Goal: Task Accomplishment & Management: Complete application form

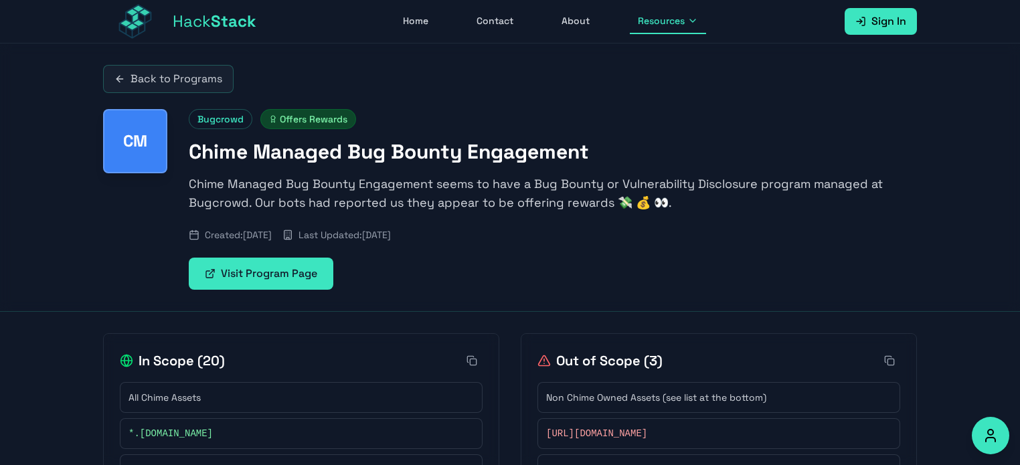
click at [870, 23] on link "Sign In" at bounding box center [881, 21] width 72 height 27
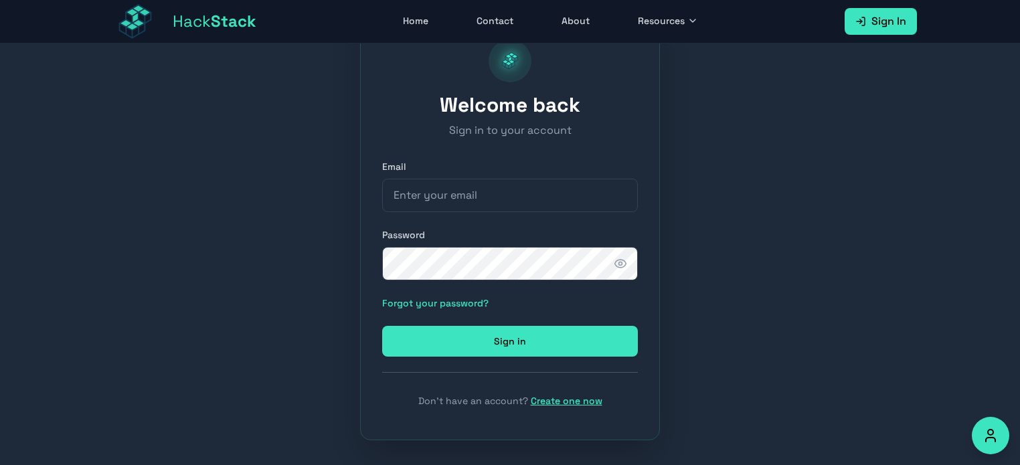
scroll to position [75, 0]
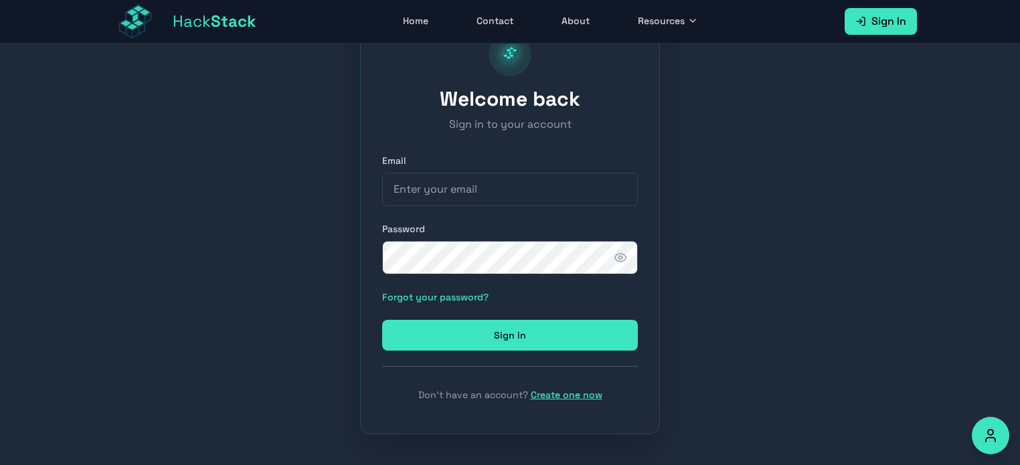
click at [566, 394] on link "Create one now" at bounding box center [567, 395] width 72 height 12
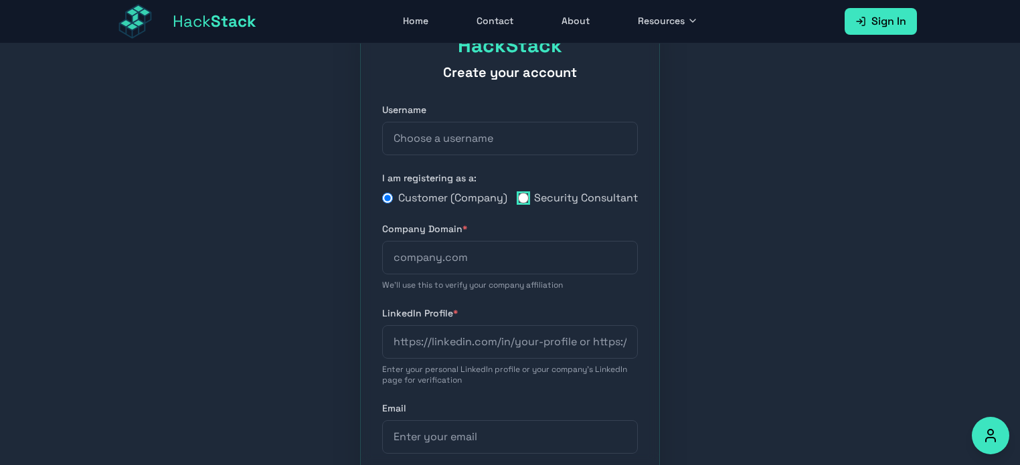
click at [528, 204] on input "Security Consultant" at bounding box center [523, 198] width 11 height 11
radio input "true"
radio input "false"
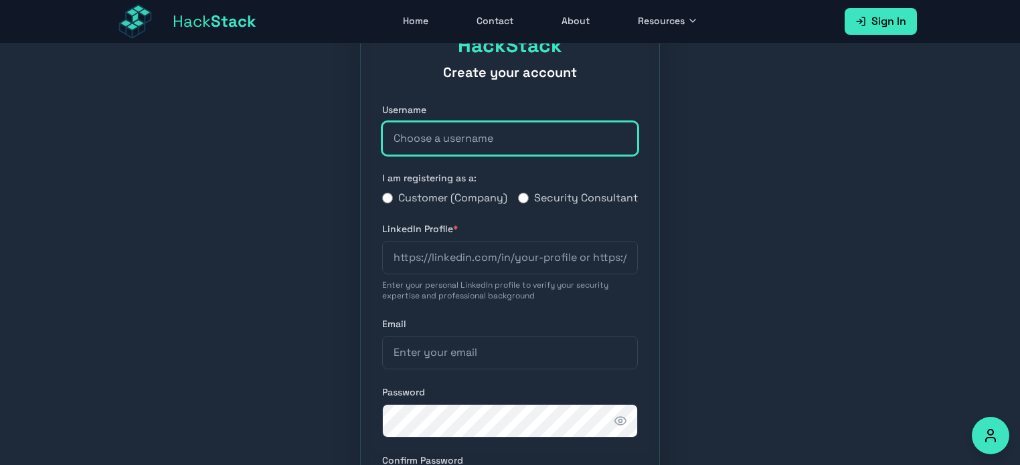
click at [437, 139] on input "text" at bounding box center [510, 138] width 256 height 33
type input "Ama_lka"
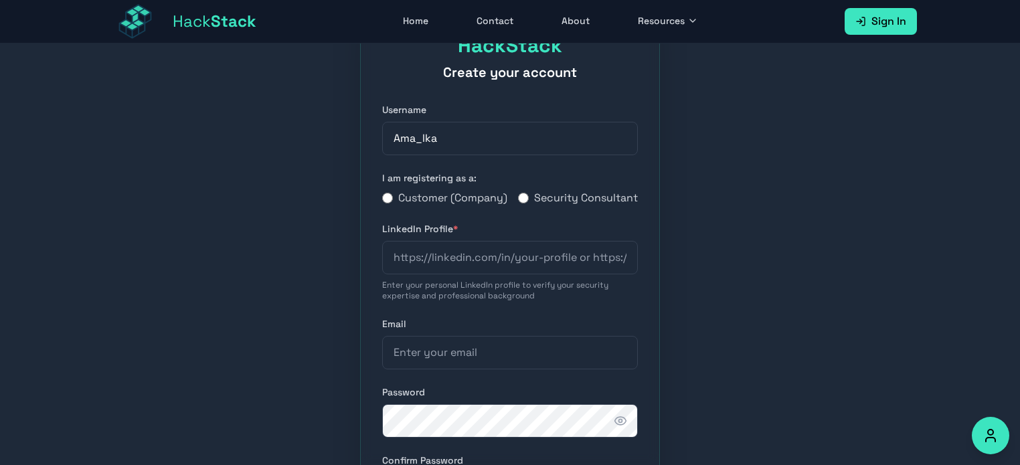
click at [682, 190] on div "HackStack Create your account Username Ama_lka I am registering as a: Customer …" at bounding box center [510, 339] width 1020 height 740
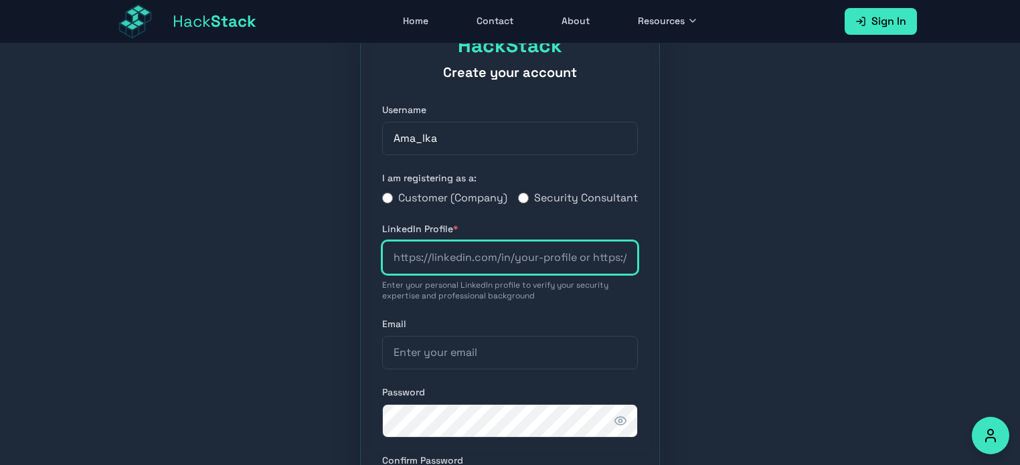
click at [558, 270] on input "url" at bounding box center [510, 257] width 256 height 33
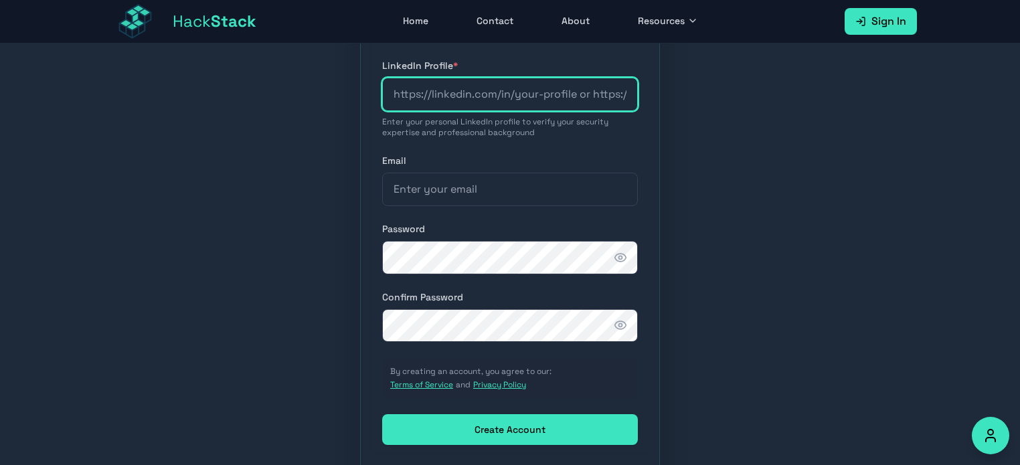
scroll to position [209, 0]
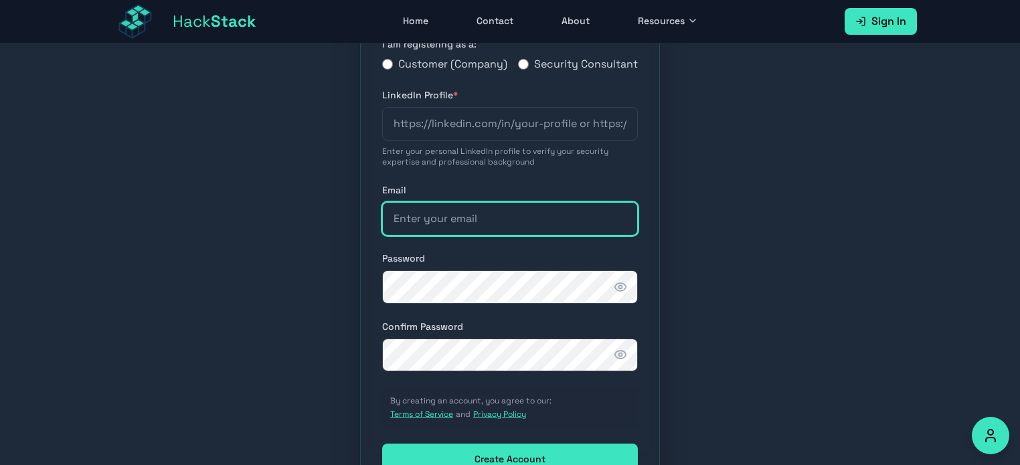
click at [479, 236] on input "email" at bounding box center [510, 218] width 256 height 33
type input "[EMAIL_ADDRESS][DOMAIN_NAME]"
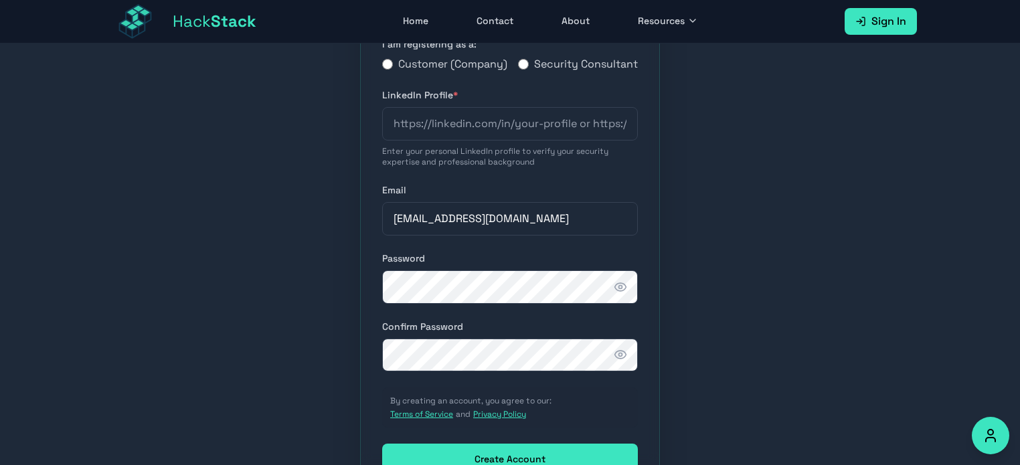
click at [708, 348] on div "HackStack Create your account Username Ama_lka I am registering as a: Customer …" at bounding box center [510, 205] width 1020 height 740
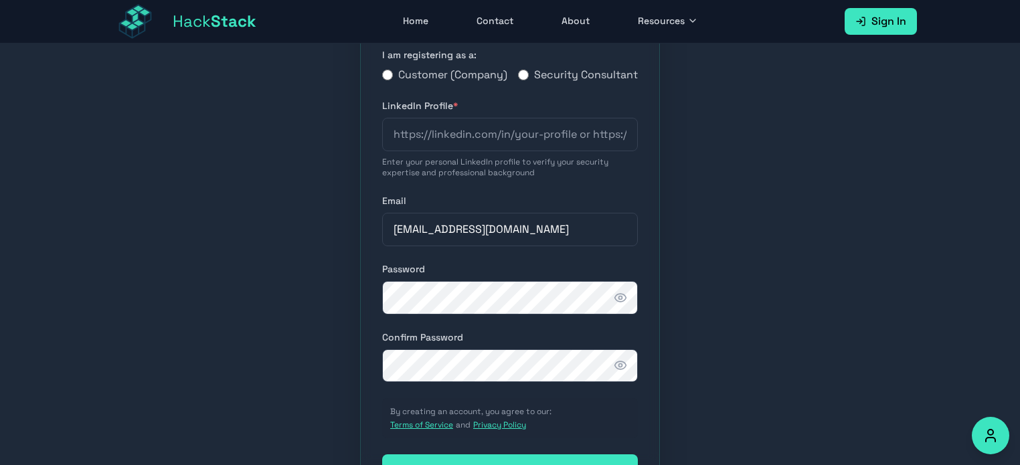
scroll to position [64, 0]
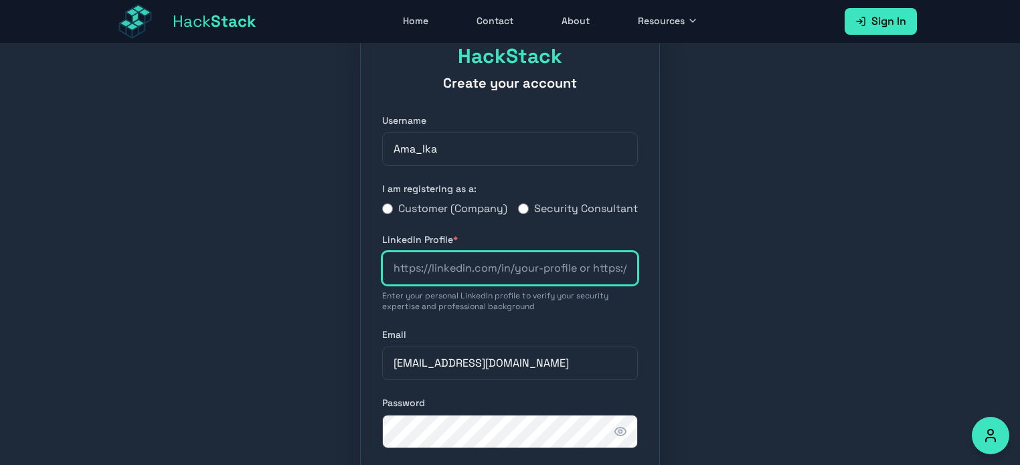
click at [476, 285] on input "url" at bounding box center [510, 268] width 256 height 33
paste input "[DOMAIN_NAME][URL]"
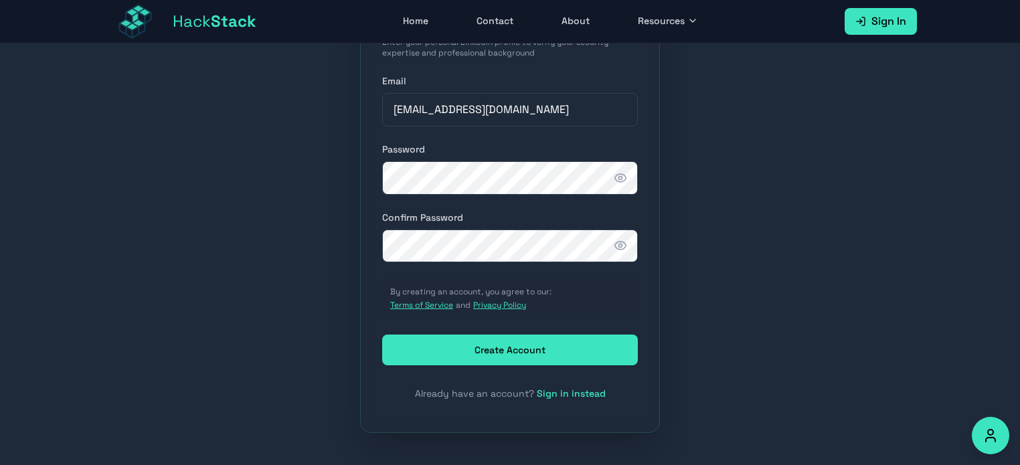
scroll to position [332, 0]
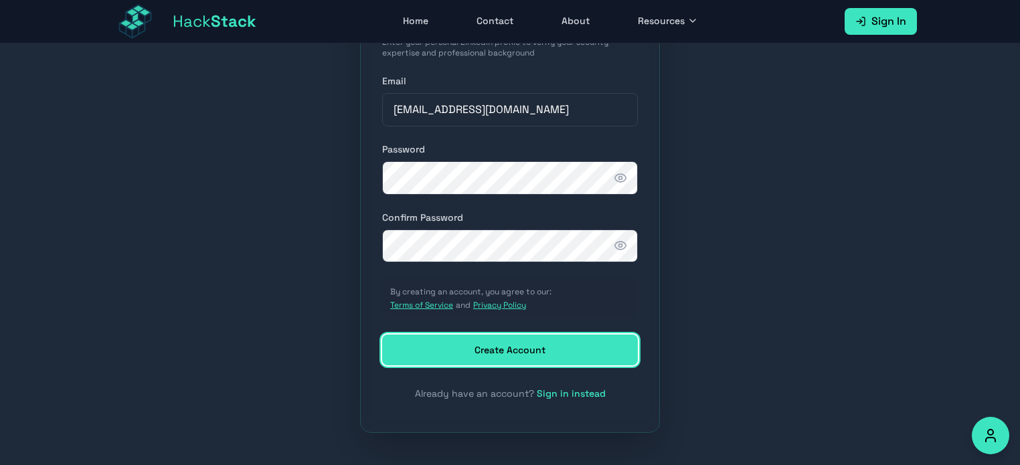
click at [573, 350] on button "Create Account" at bounding box center [510, 350] width 256 height 31
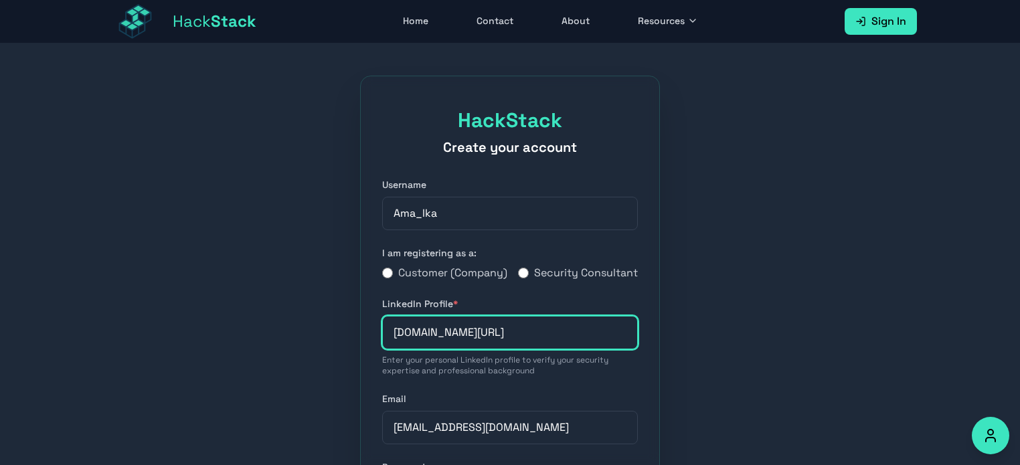
scroll to position [67, 0]
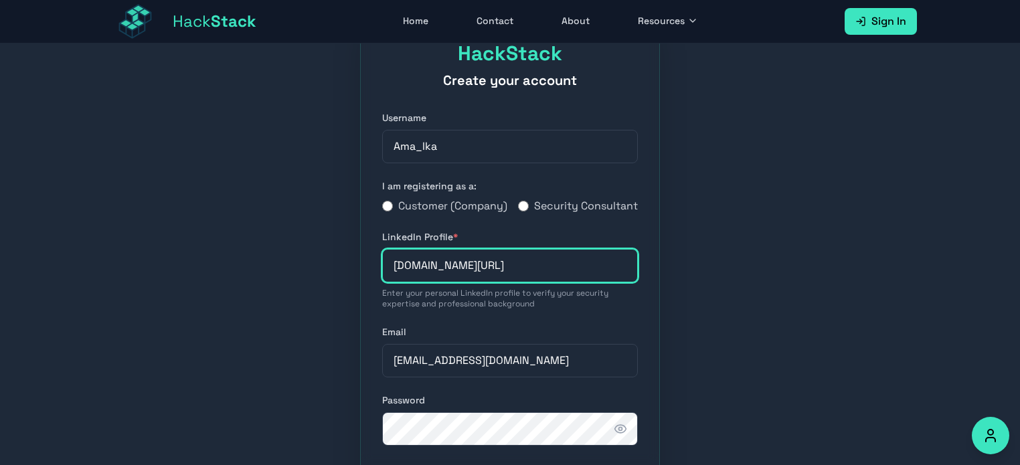
click at [554, 282] on input "[DOMAIN_NAME][URL]" at bounding box center [510, 265] width 256 height 33
click at [413, 283] on input "[DOMAIN_NAME][URL]" at bounding box center [510, 265] width 256 height 33
drag, startPoint x: 402, startPoint y: 282, endPoint x: 378, endPoint y: 283, distance: 24.1
click at [378, 283] on div "HackStack Create your account Username Ama_lka I am registering as a: Customer …" at bounding box center [510, 347] width 300 height 676
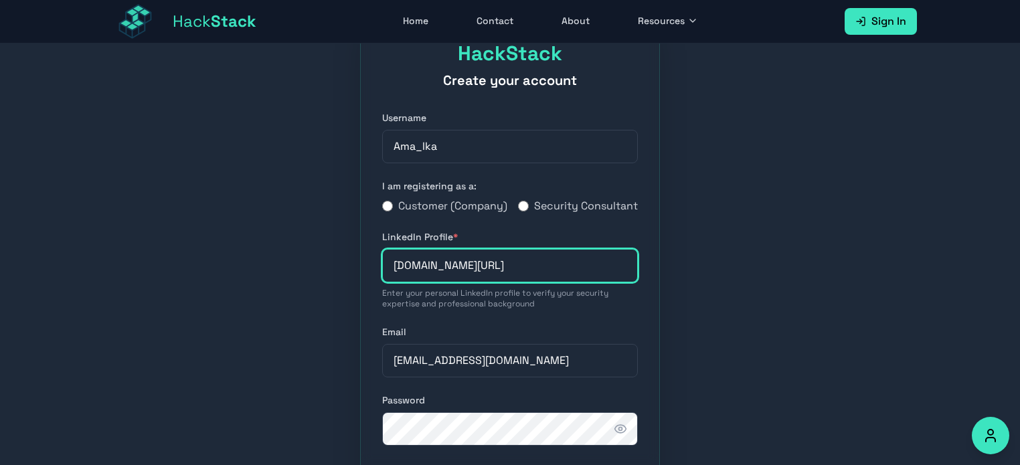
click at [396, 283] on input "[DOMAIN_NAME][URL]" at bounding box center [510, 265] width 256 height 33
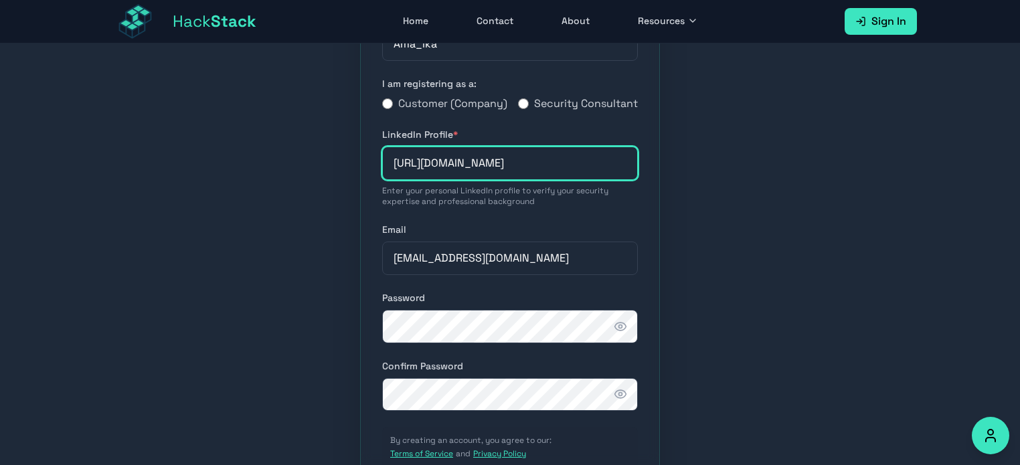
scroll to position [332, 0]
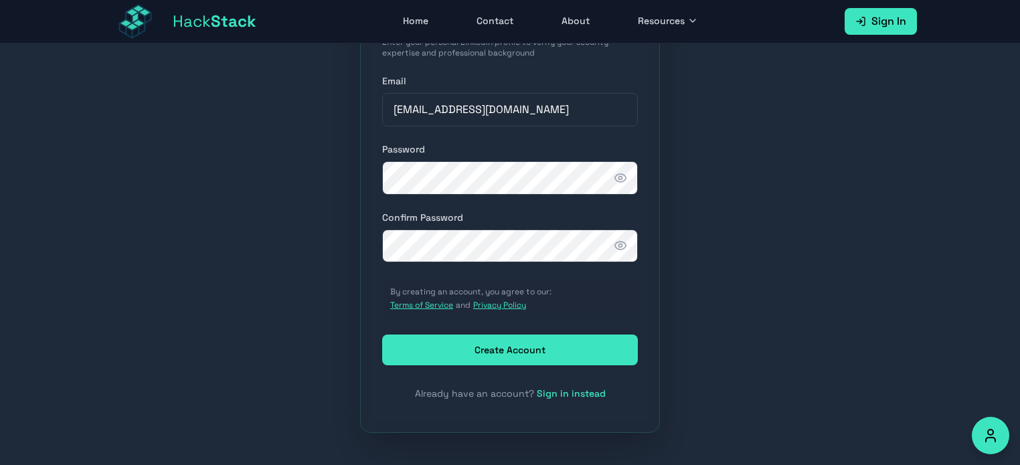
type input "[URL][DOMAIN_NAME]"
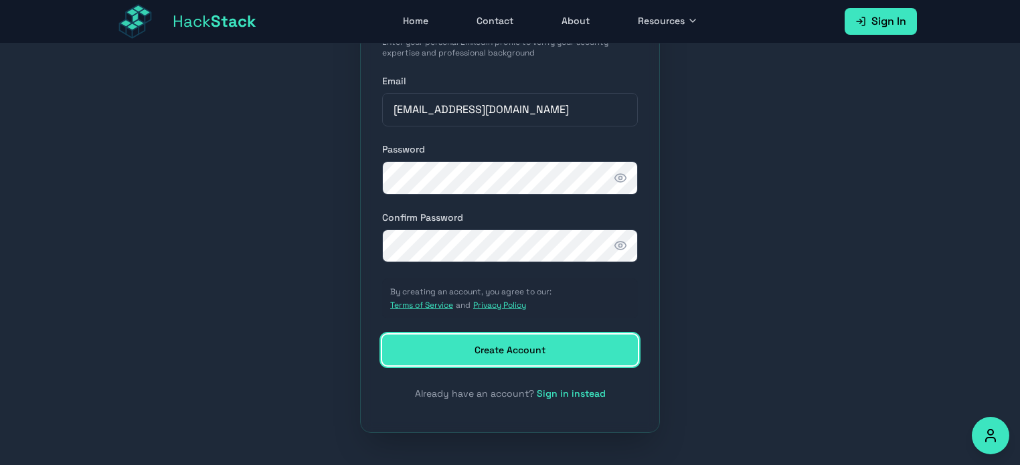
click at [568, 346] on button "Create Account" at bounding box center [510, 350] width 256 height 31
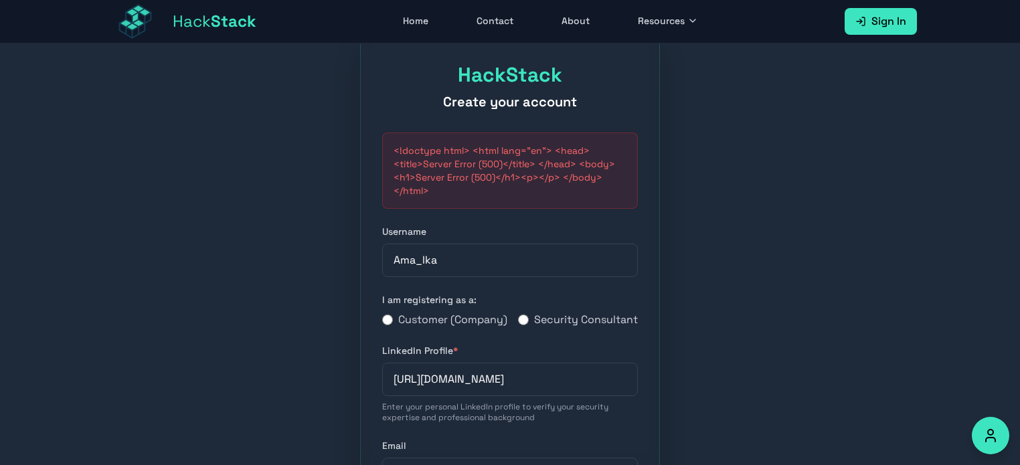
scroll to position [0, 0]
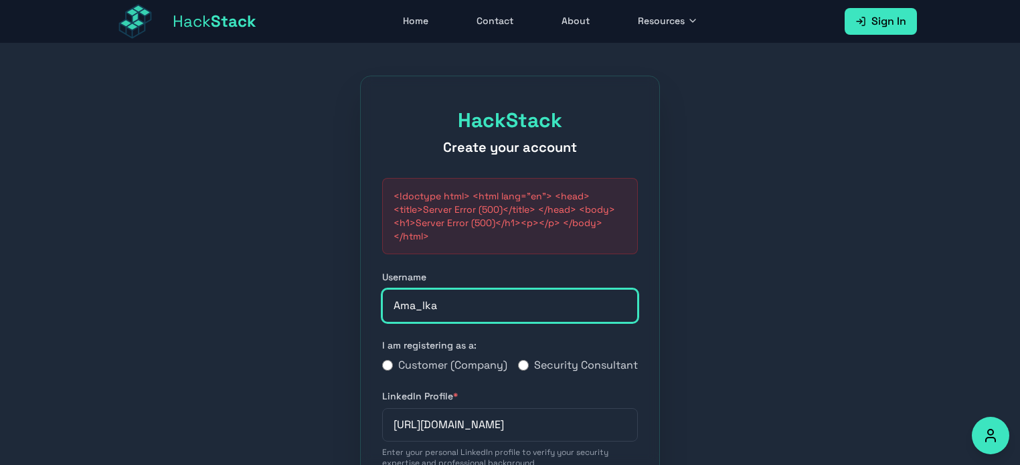
click at [420, 305] on input "Ama_lka" at bounding box center [510, 305] width 256 height 33
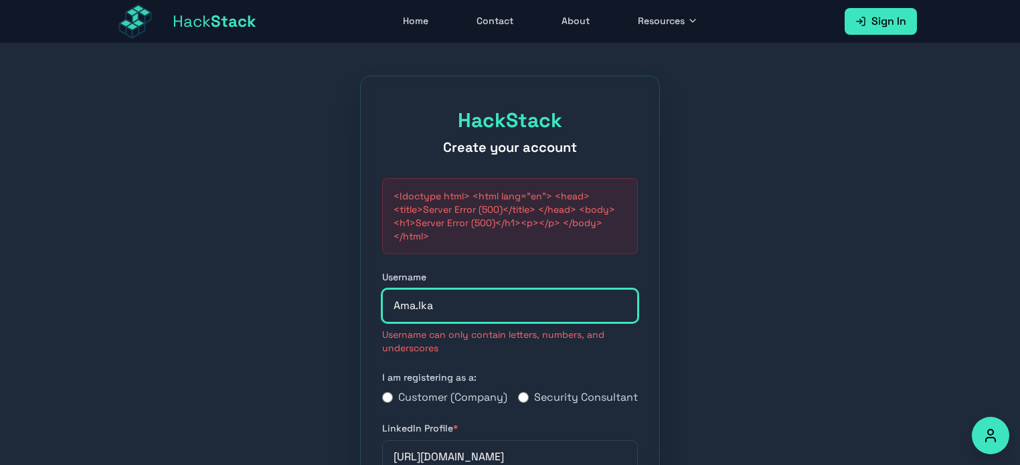
click at [417, 304] on input "Ama.lka" at bounding box center [510, 305] width 256 height 33
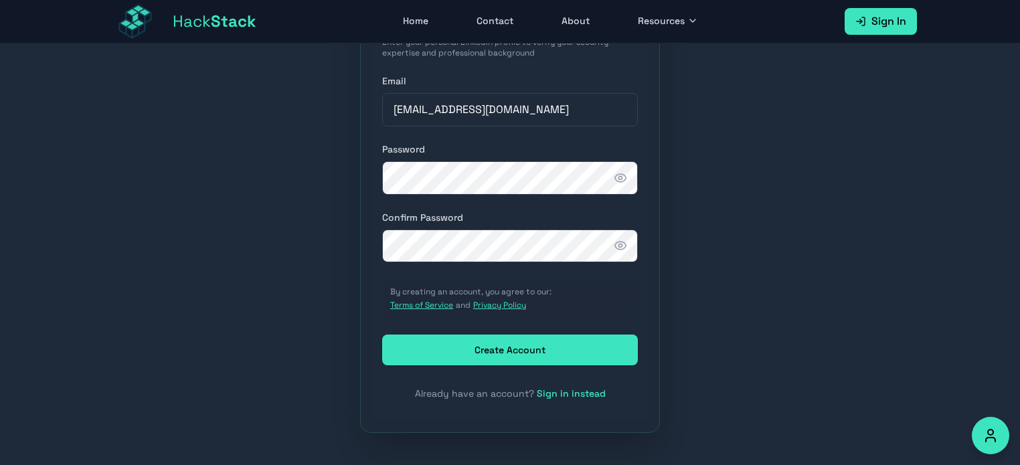
type input "Amalka"
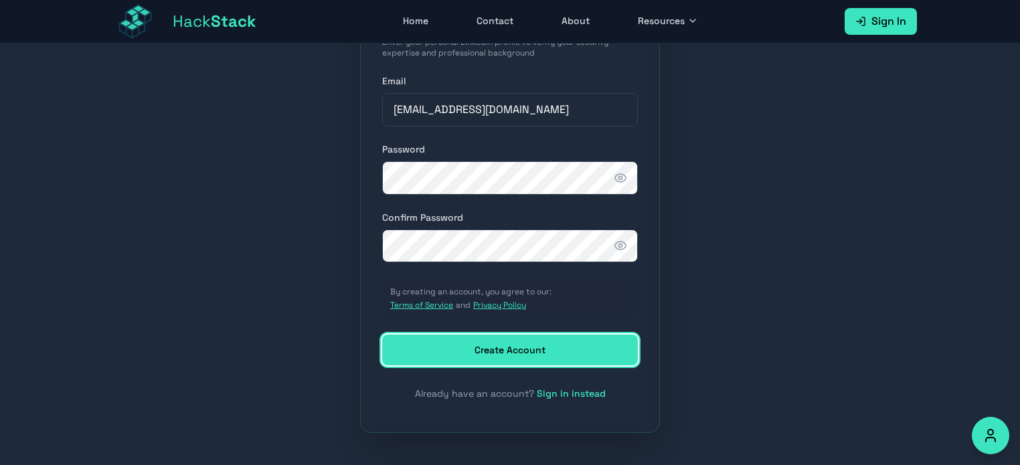
click at [573, 345] on button "Create Account" at bounding box center [510, 350] width 256 height 31
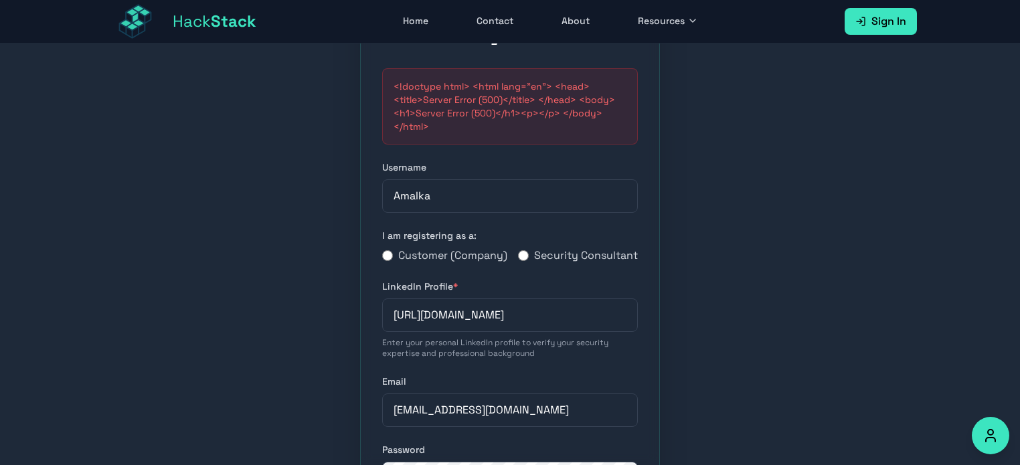
scroll to position [90, 0]
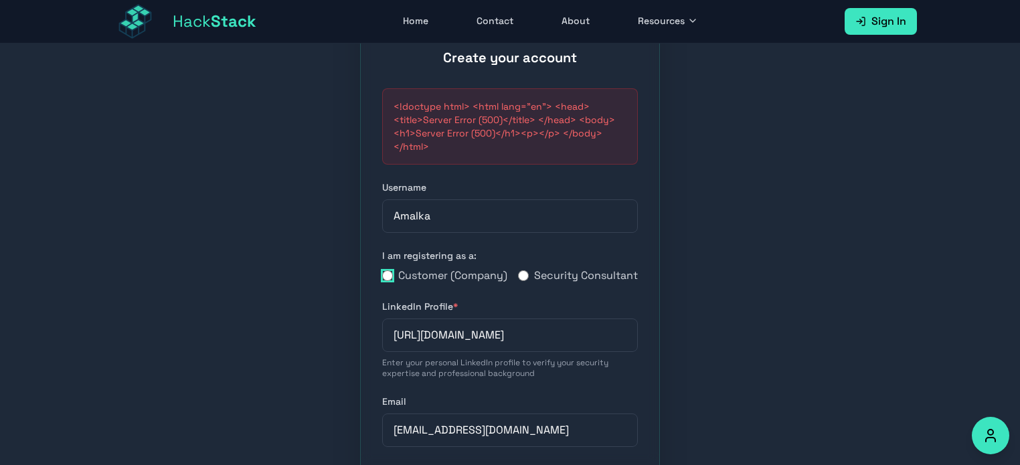
click at [382, 281] on input "Customer (Company)" at bounding box center [387, 276] width 11 height 11
radio input "true"
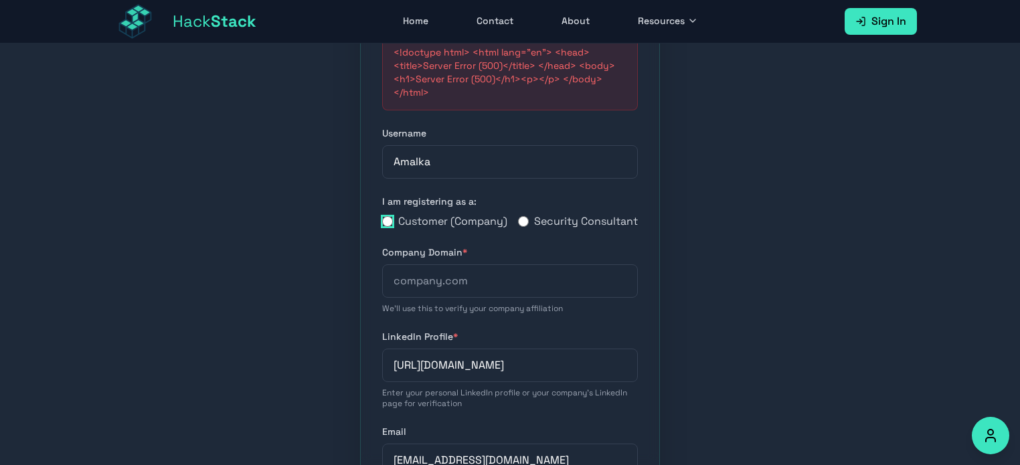
scroll to position [224, 0]
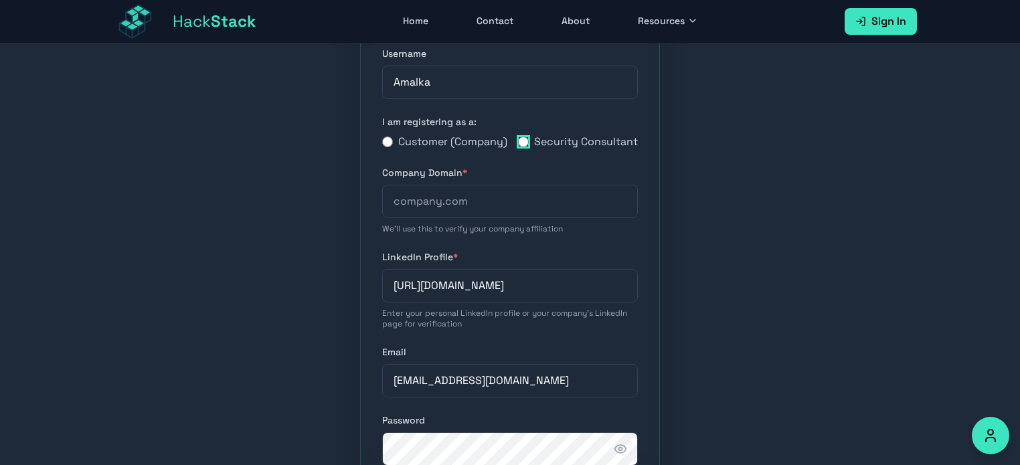
click at [528, 147] on input "Security Consultant" at bounding box center [523, 142] width 11 height 11
radio input "true"
radio input "false"
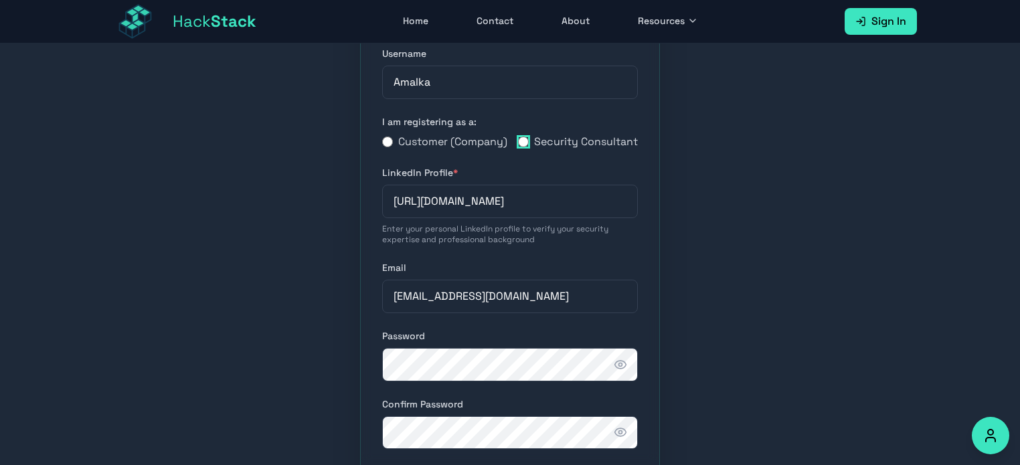
scroll to position [425, 0]
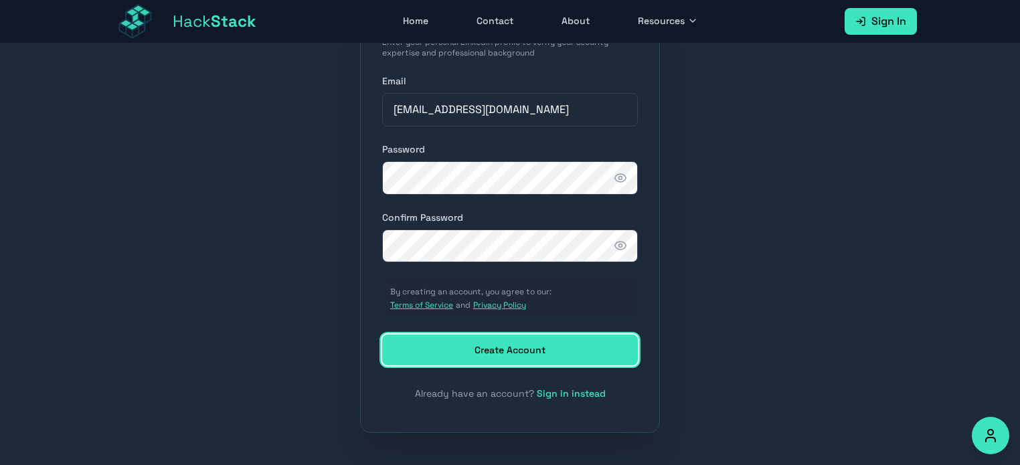
click at [570, 350] on button "Create Account" at bounding box center [510, 350] width 256 height 31
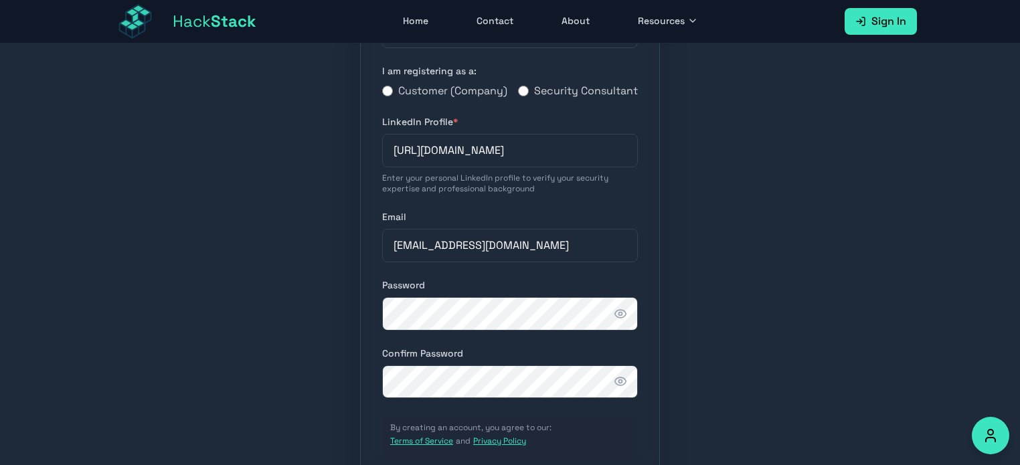
scroll to position [0, 0]
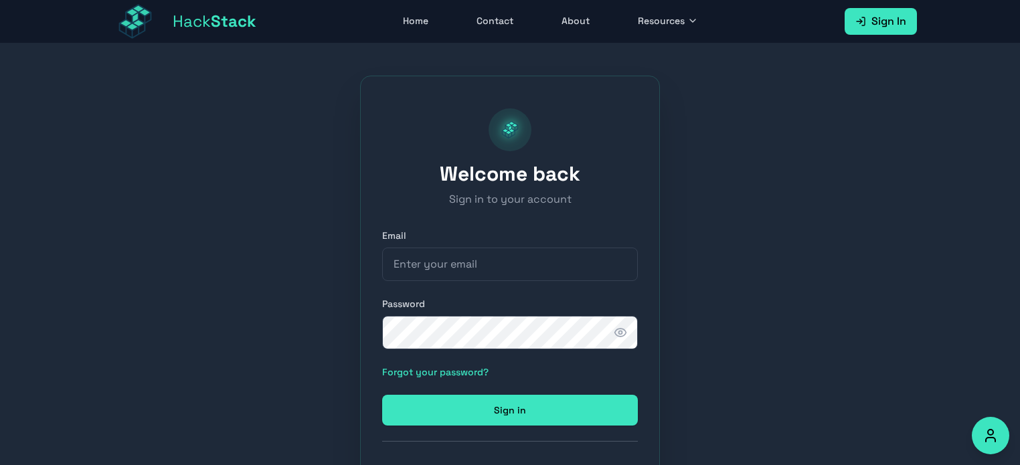
scroll to position [75, 0]
